Goal: Information Seeking & Learning: Learn about a topic

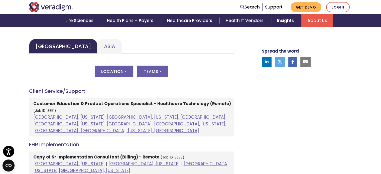
scroll to position [200, 0]
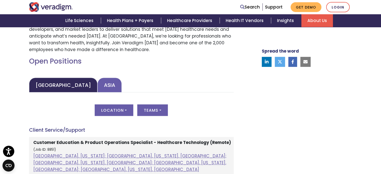
click at [97, 90] on link "Asia" at bounding box center [109, 85] width 24 height 15
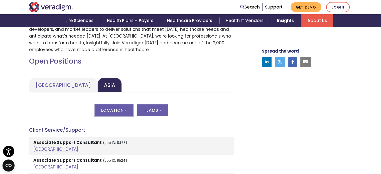
click at [125, 107] on button "Location" at bounding box center [114, 110] width 39 height 12
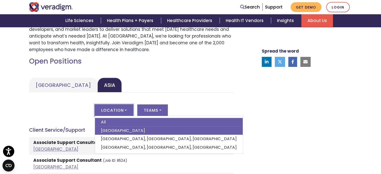
click at [128, 130] on link "[GEOGRAPHIC_DATA]" at bounding box center [169, 130] width 148 height 9
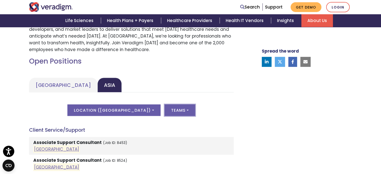
click at [164, 113] on button "Teams" at bounding box center [179, 110] width 31 height 12
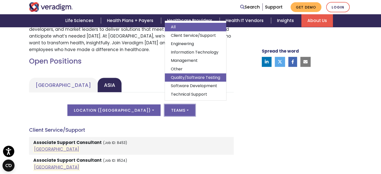
click at [193, 80] on link "Quality/Software Testing" at bounding box center [195, 77] width 61 height 9
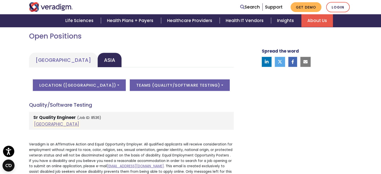
scroll to position [275, 0]
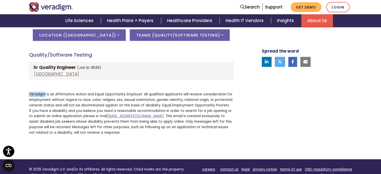
drag, startPoint x: 27, startPoint y: 94, endPoint x: 45, endPoint y: 92, distance: 17.6
click at [45, 92] on div "Open Positions [GEOGRAPHIC_DATA] [GEOGRAPHIC_DATA] [GEOGRAPHIC_DATA] Location A…" at bounding box center [131, 60] width 212 height 157
copy p "Veradigm"
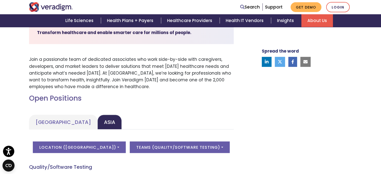
scroll to position [175, 0]
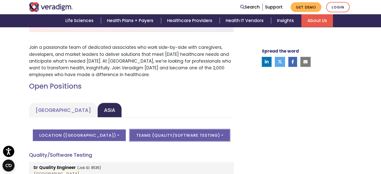
click at [135, 132] on button "Teams ( Quality/Software Testing )" at bounding box center [180, 135] width 100 height 12
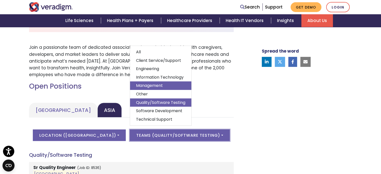
click at [144, 86] on link "Management" at bounding box center [160, 85] width 61 height 9
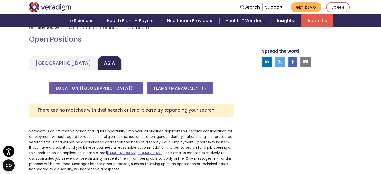
scroll to position [225, 0]
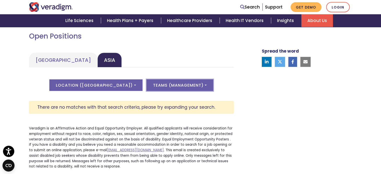
click at [150, 86] on button "Teams ( Management )" at bounding box center [179, 85] width 67 height 12
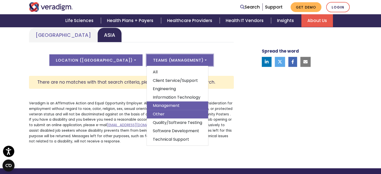
scroll to position [275, 0]
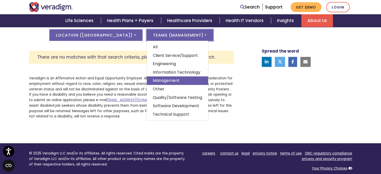
click at [255, 91] on div "Spread the word" at bounding box center [301, 10] width 110 height 226
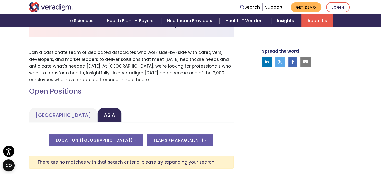
scroll to position [125, 0]
